Goal: Check status: Check status

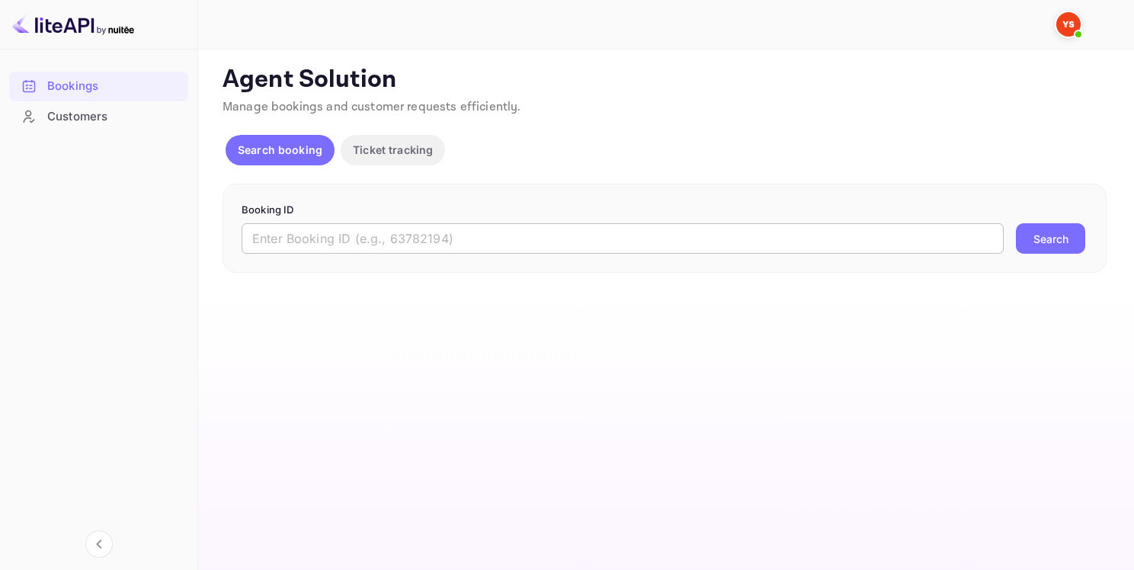
click at [494, 226] on input "text" at bounding box center [623, 238] width 762 height 30
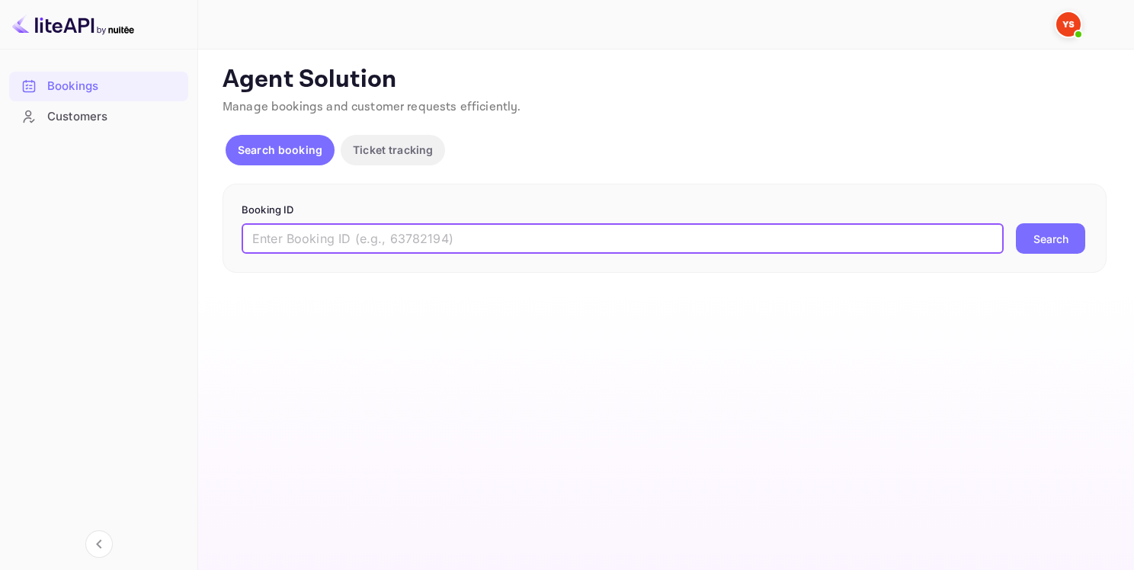
paste input "9363954"
type input "9363954"
click at [1035, 234] on button "Search" at bounding box center [1050, 238] width 69 height 30
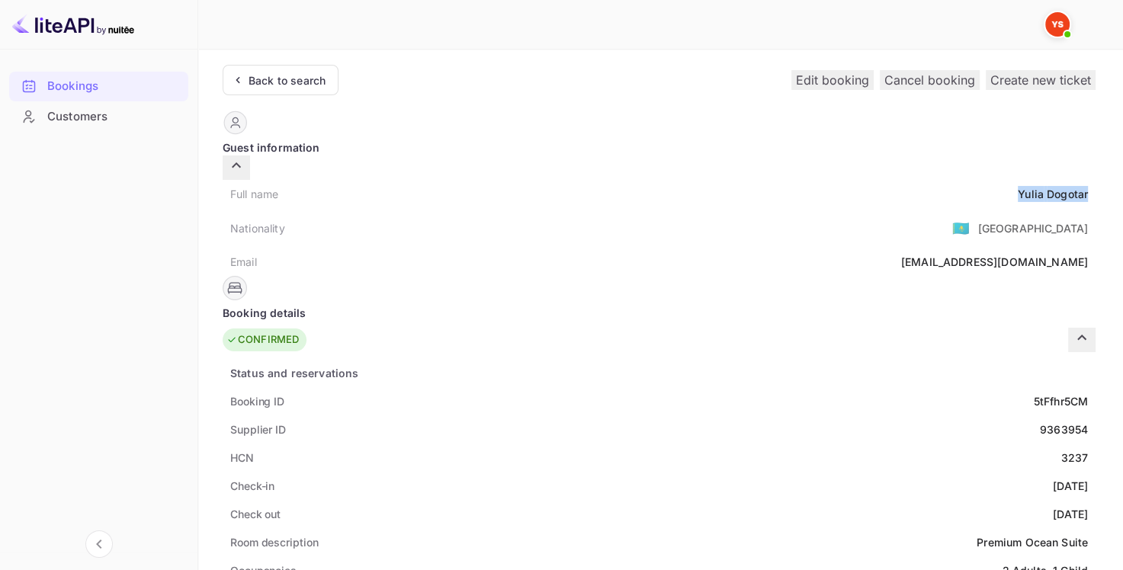
drag, startPoint x: 567, startPoint y: 177, endPoint x: 639, endPoint y: 181, distance: 72.5
click at [639, 181] on div "Full name [PERSON_NAME]" at bounding box center [659, 194] width 873 height 28
copy div "Yulia Dogotar"
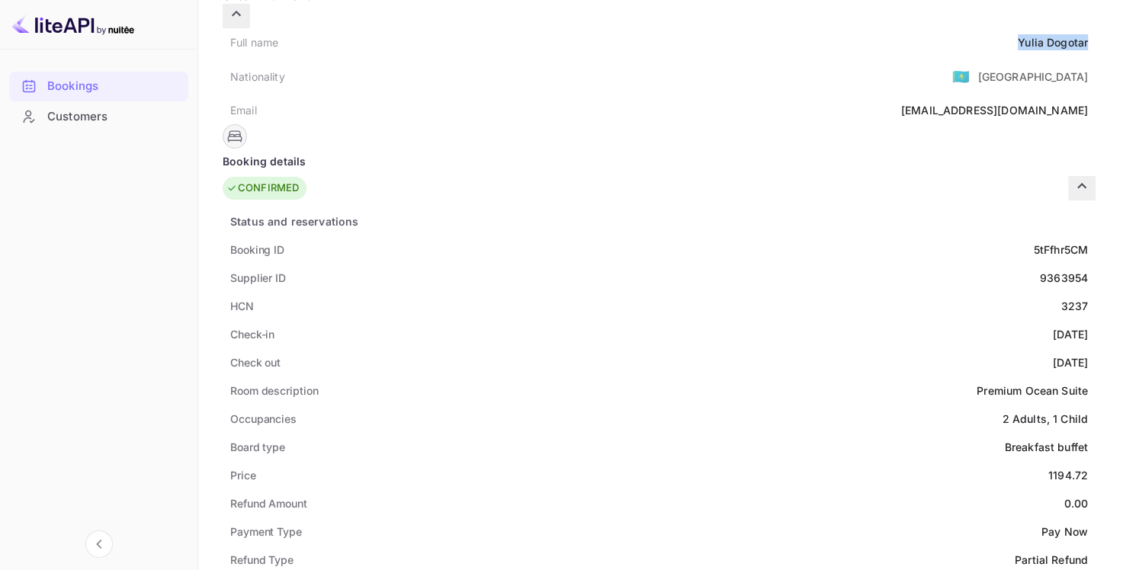
scroll to position [152, 0]
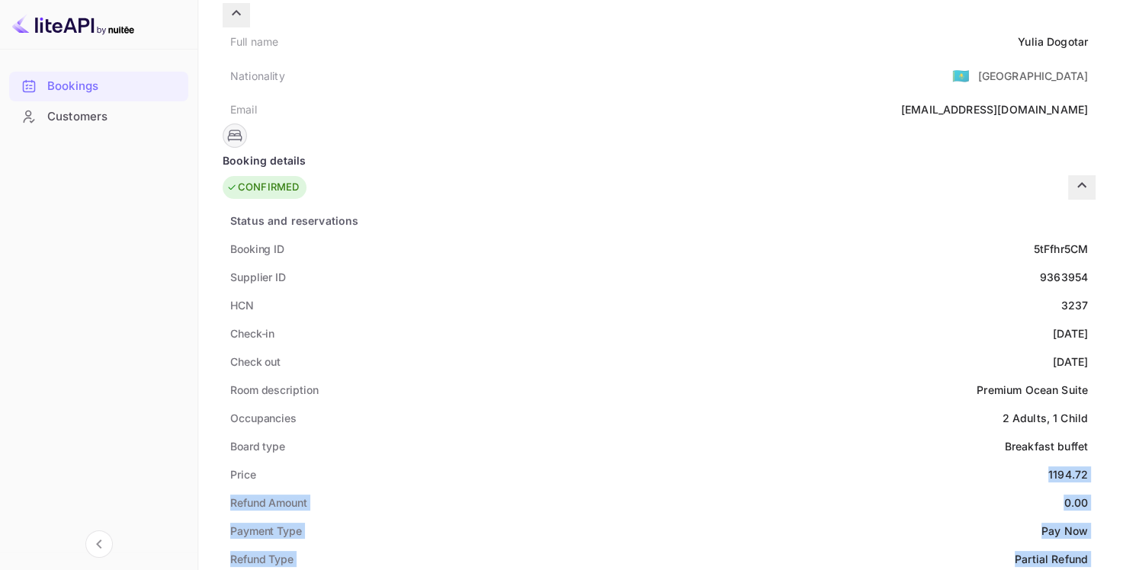
drag, startPoint x: 595, startPoint y: 454, endPoint x: 659, endPoint y: 454, distance: 63.3
click at [1048, 466] on div "1194.72" at bounding box center [1068, 474] width 40 height 16
click at [598, 460] on div "Price 1194.72" at bounding box center [659, 474] width 873 height 28
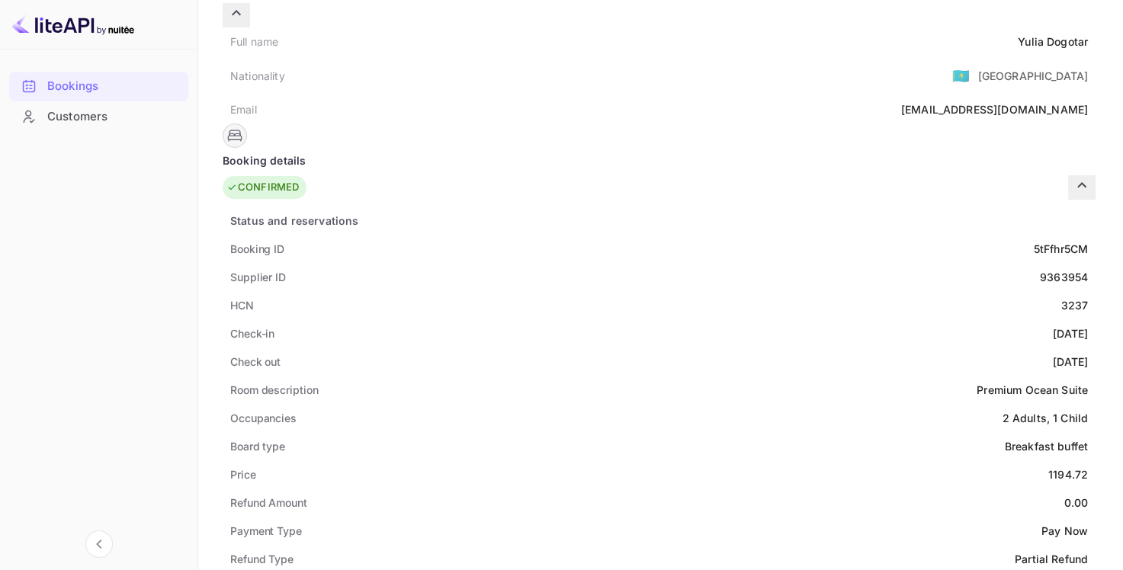
drag, startPoint x: 598, startPoint y: 448, endPoint x: 607, endPoint y: 448, distance: 9.1
click at [598, 460] on div "Price 1194.72" at bounding box center [659, 474] width 873 height 28
click at [1048, 466] on div "1194.72" at bounding box center [1068, 474] width 40 height 16
drag, startPoint x: 601, startPoint y: 447, endPoint x: 640, endPoint y: 446, distance: 39.7
click at [640, 460] on div "Price 1194.72" at bounding box center [659, 474] width 873 height 28
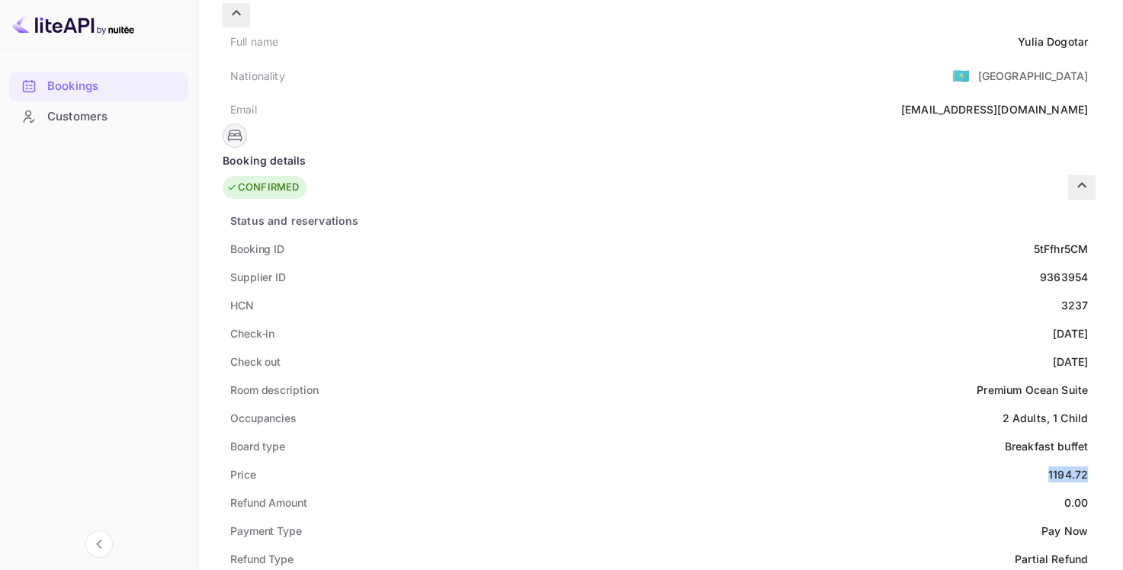
copy div "1194.72"
